Goal: Use online tool/utility

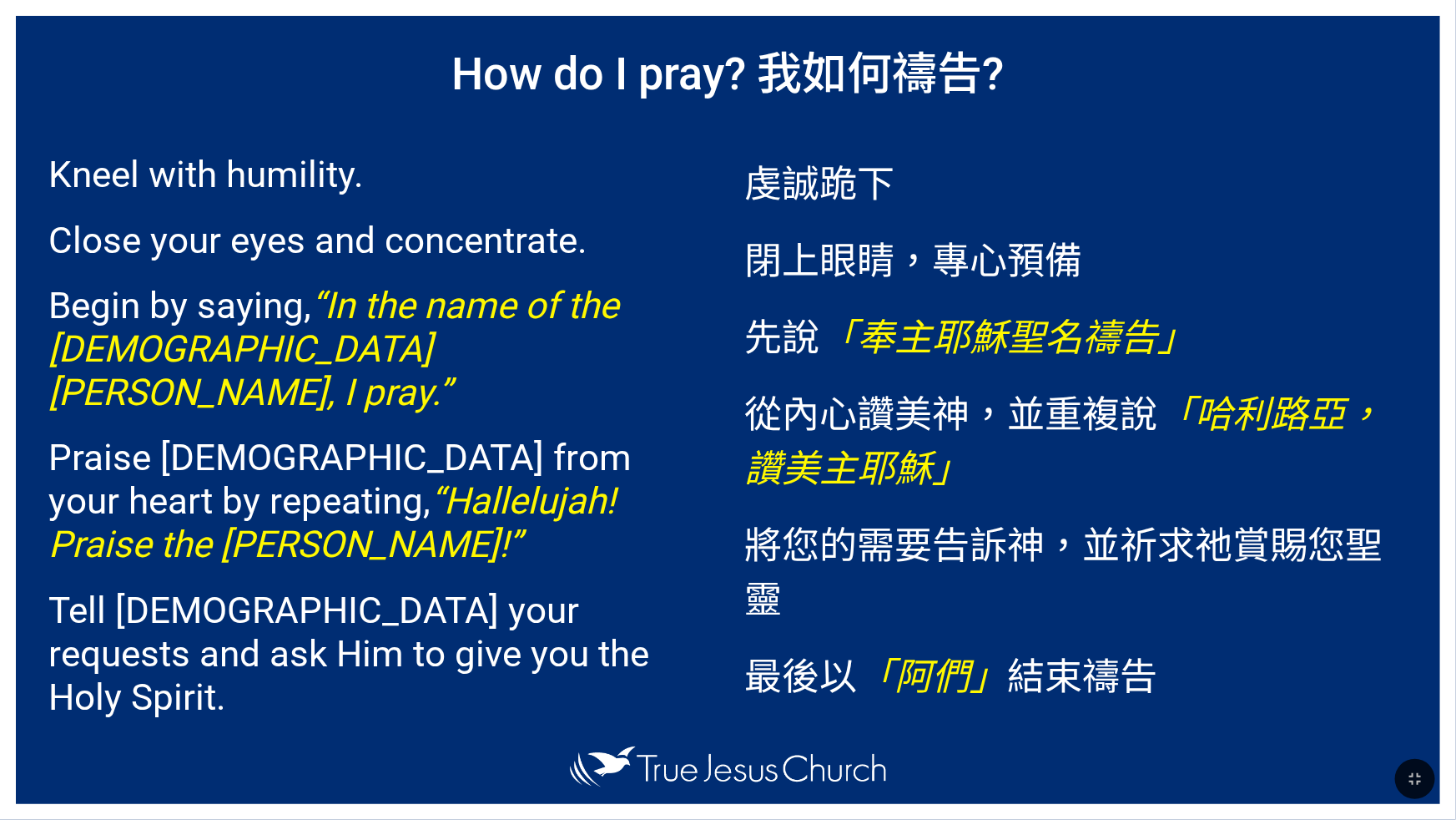
click at [355, 210] on span "Kneel with humility. Close your eyes and concentrate. Begin by saying, “In the …" at bounding box center [380, 490] width 664 height 719
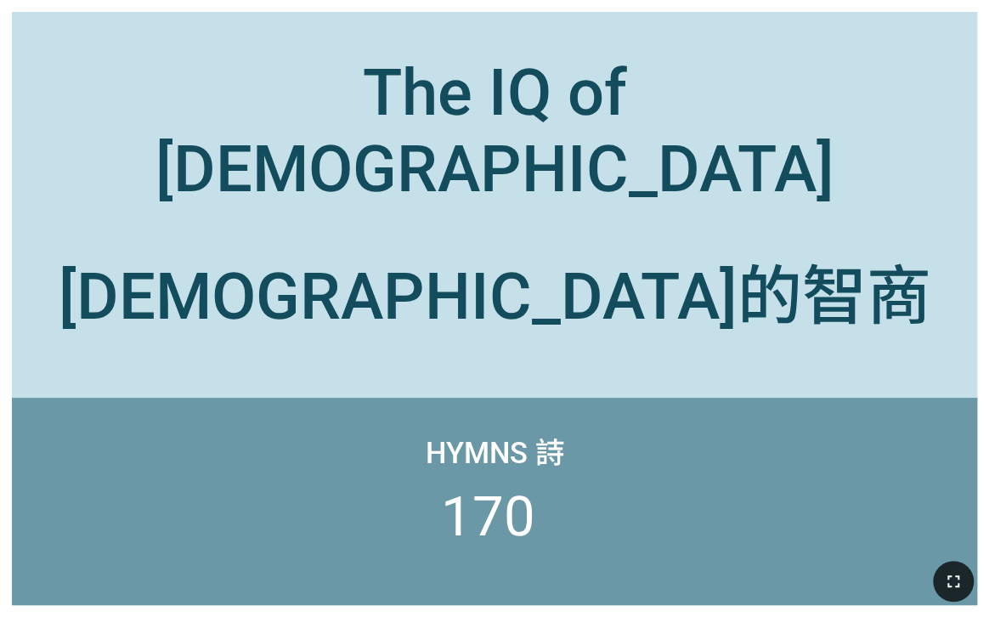
click at [957, 580] on icon "button" at bounding box center [953, 581] width 20 height 20
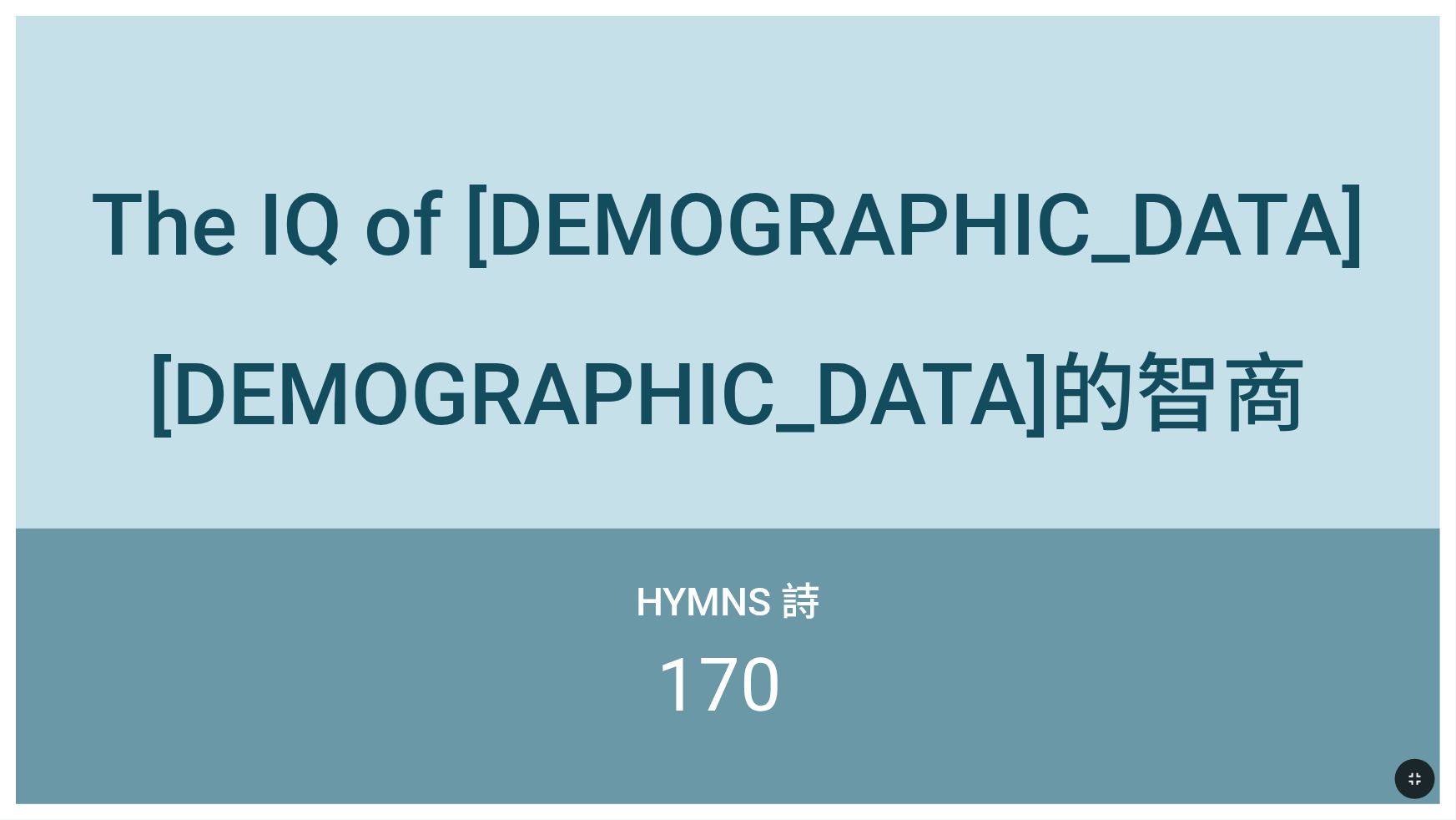
click at [970, 605] on button "button" at bounding box center [1415, 778] width 40 height 40
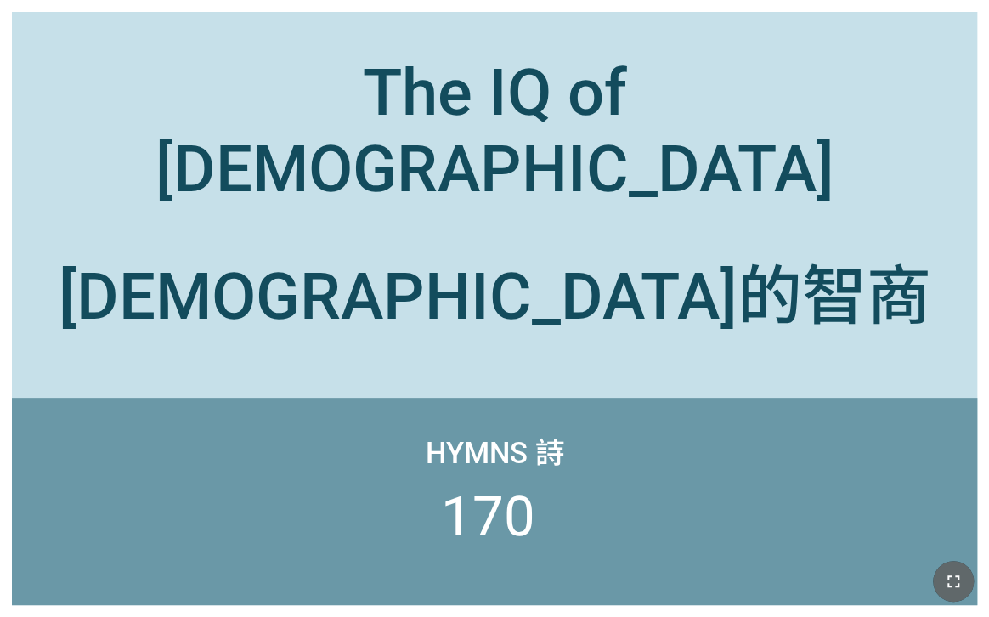
click at [965, 585] on button "button" at bounding box center [953, 581] width 41 height 41
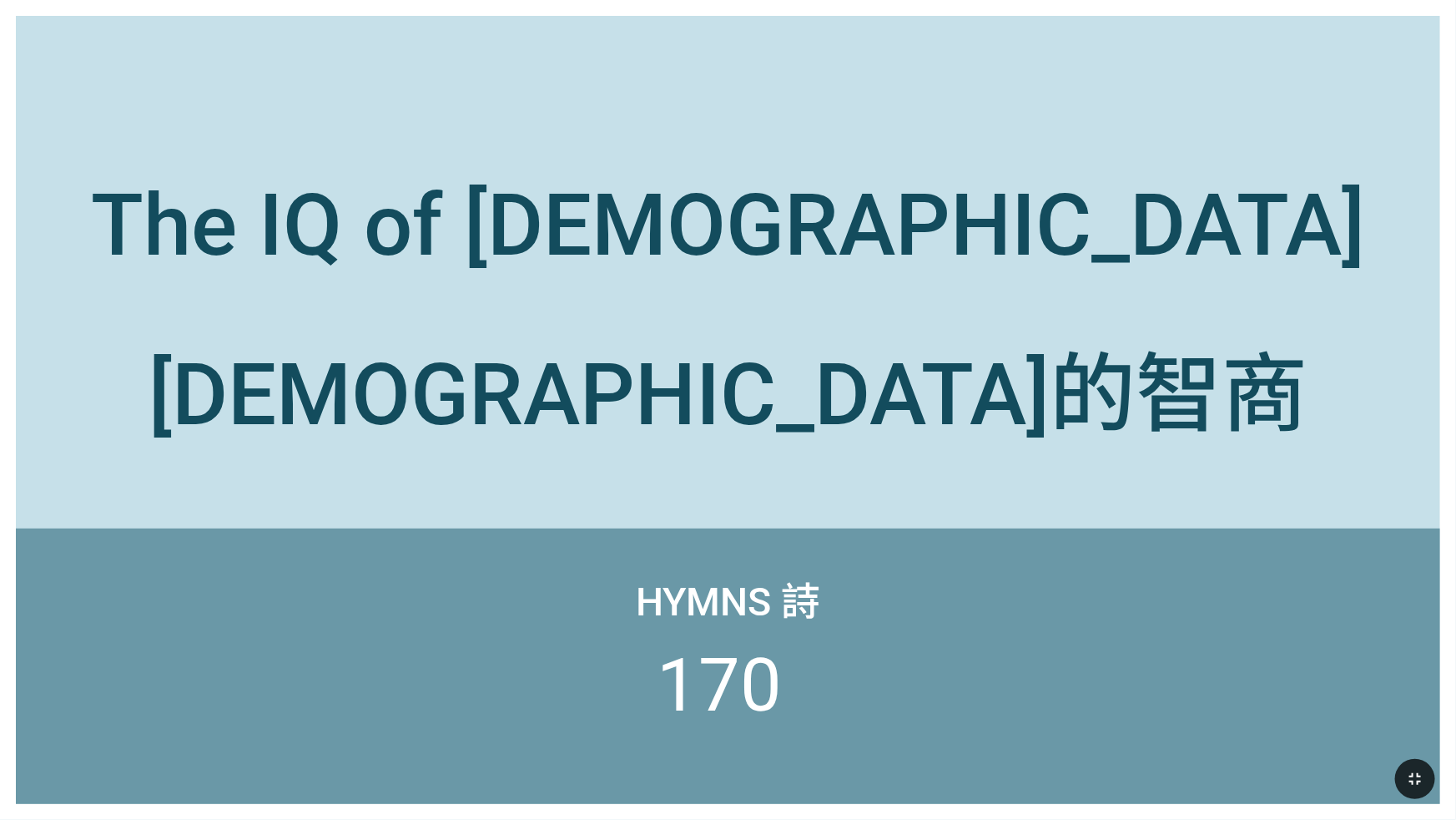
click at [970, 605] on button "button" at bounding box center [1415, 778] width 40 height 40
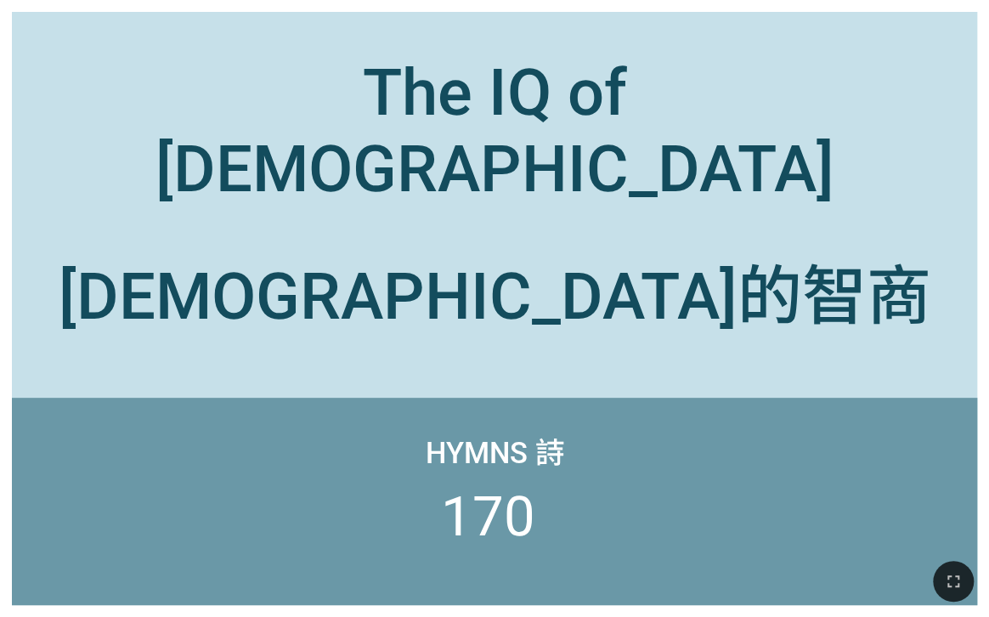
click at [933, 572] on div at bounding box center [494, 581] width 989 height 71
click at [947, 571] on icon "button" at bounding box center [953, 581] width 20 height 20
